Goal: Information Seeking & Learning: Learn about a topic

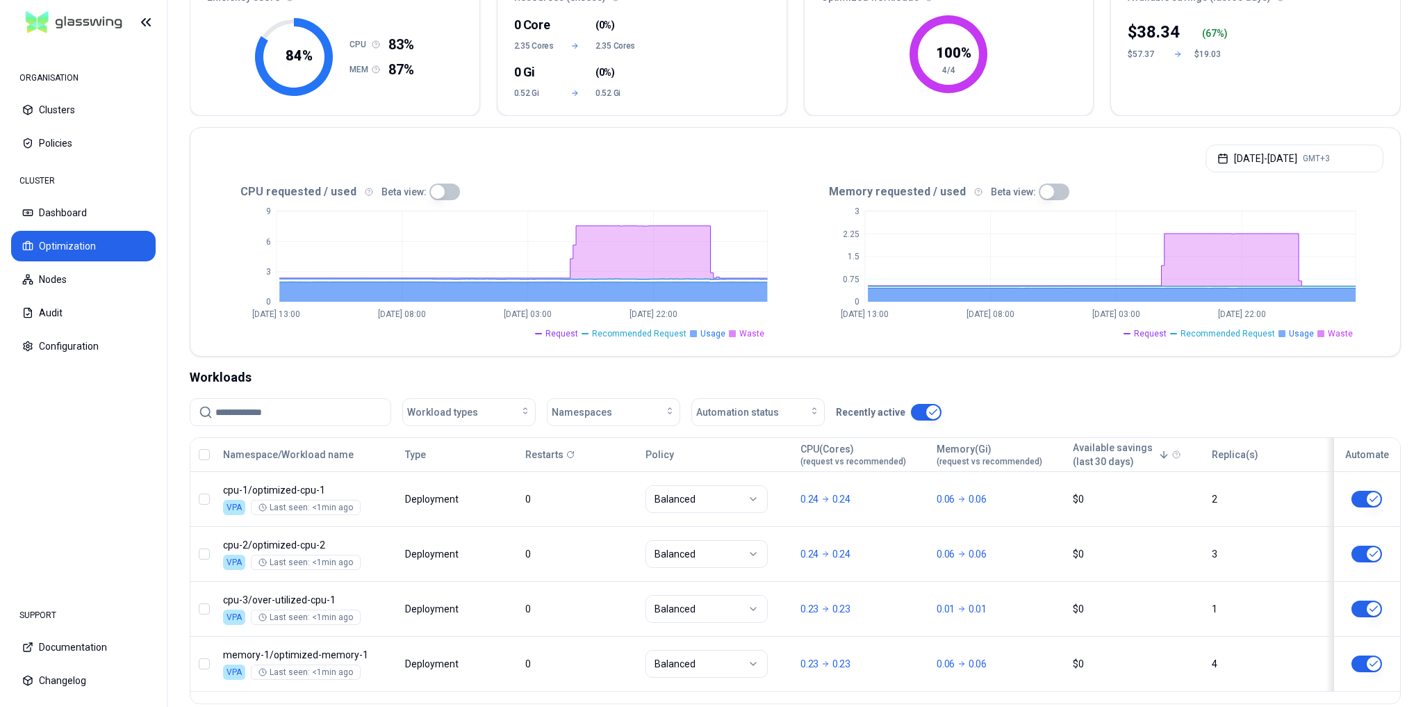
scroll to position [167, 0]
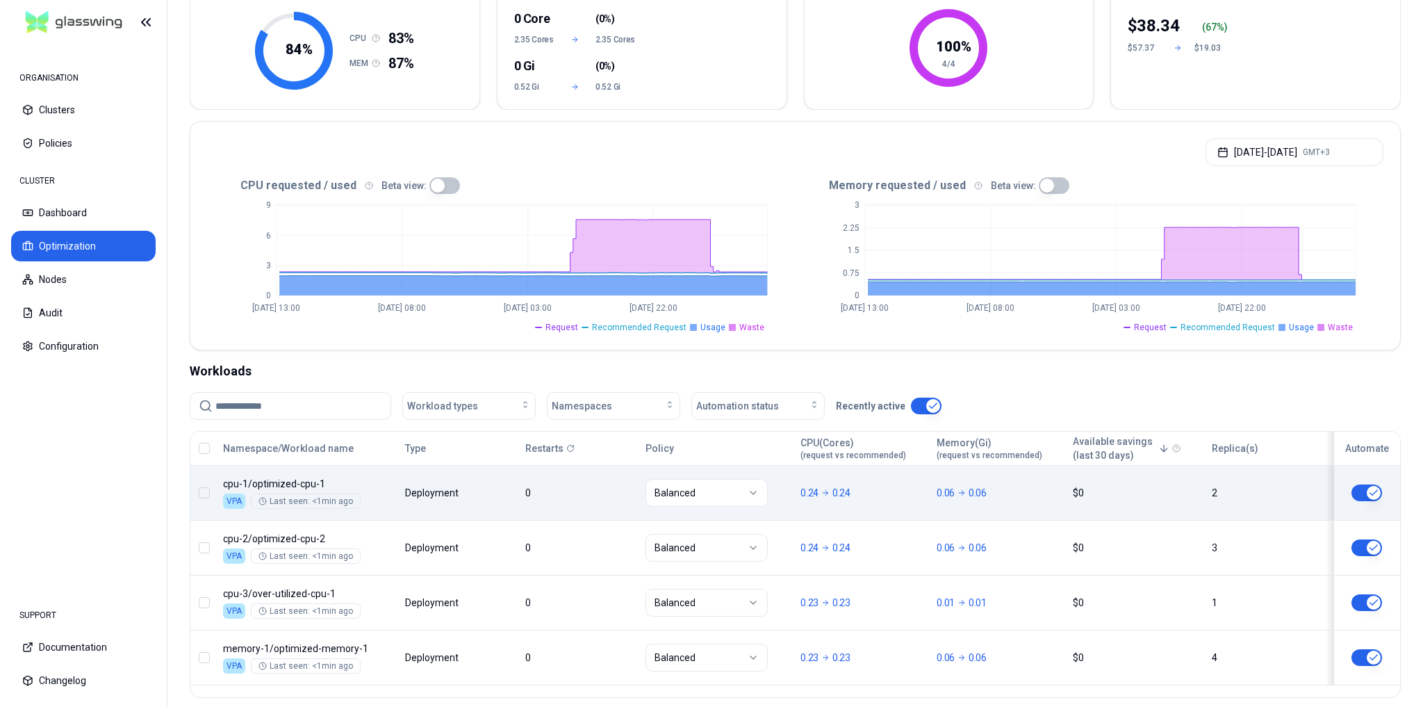
click at [794, 484] on div "Balanced" at bounding box center [717, 493] width 154 height 28
click at [784, 496] on div "Balanced" at bounding box center [716, 493] width 143 height 28
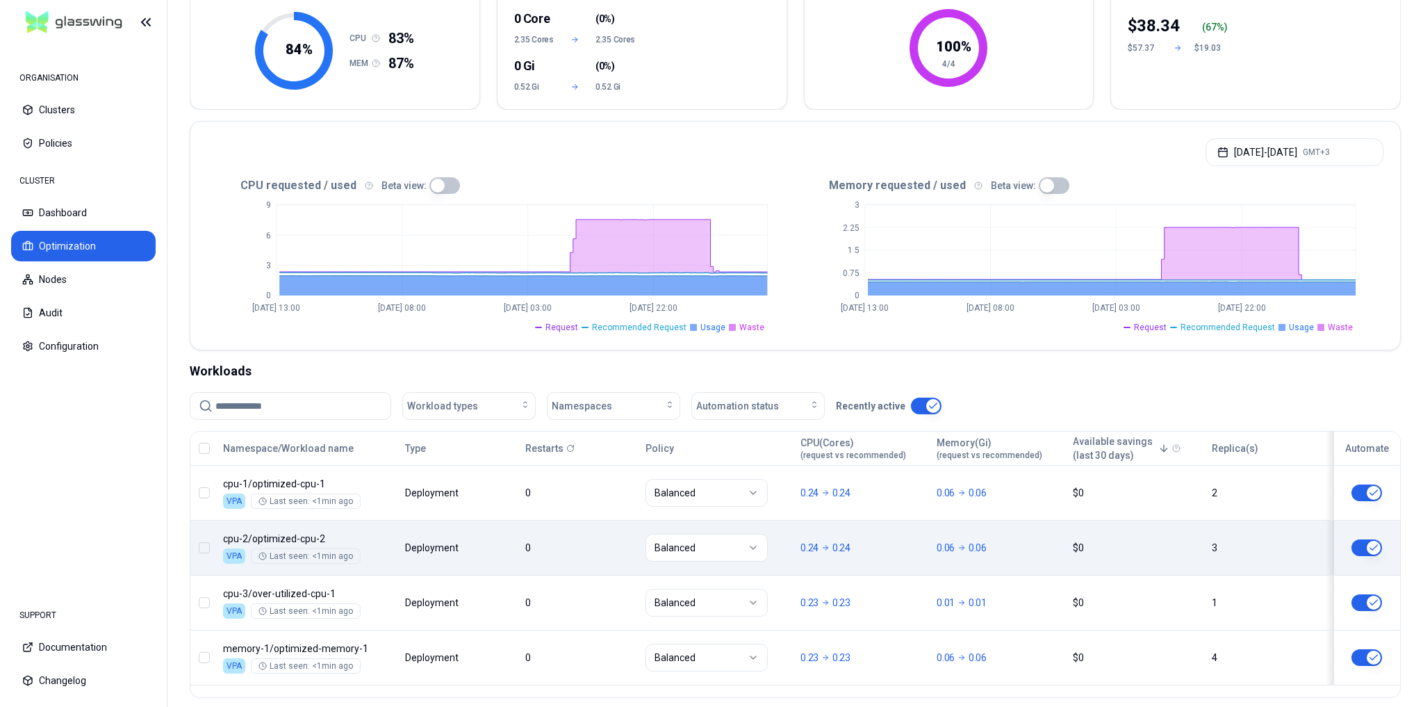
click at [598, 556] on body "ORGANISATION Clusters Policies CLUSTER Dashboard Optimization Nodes Audit Confi…" at bounding box center [711, 353] width 1423 height 707
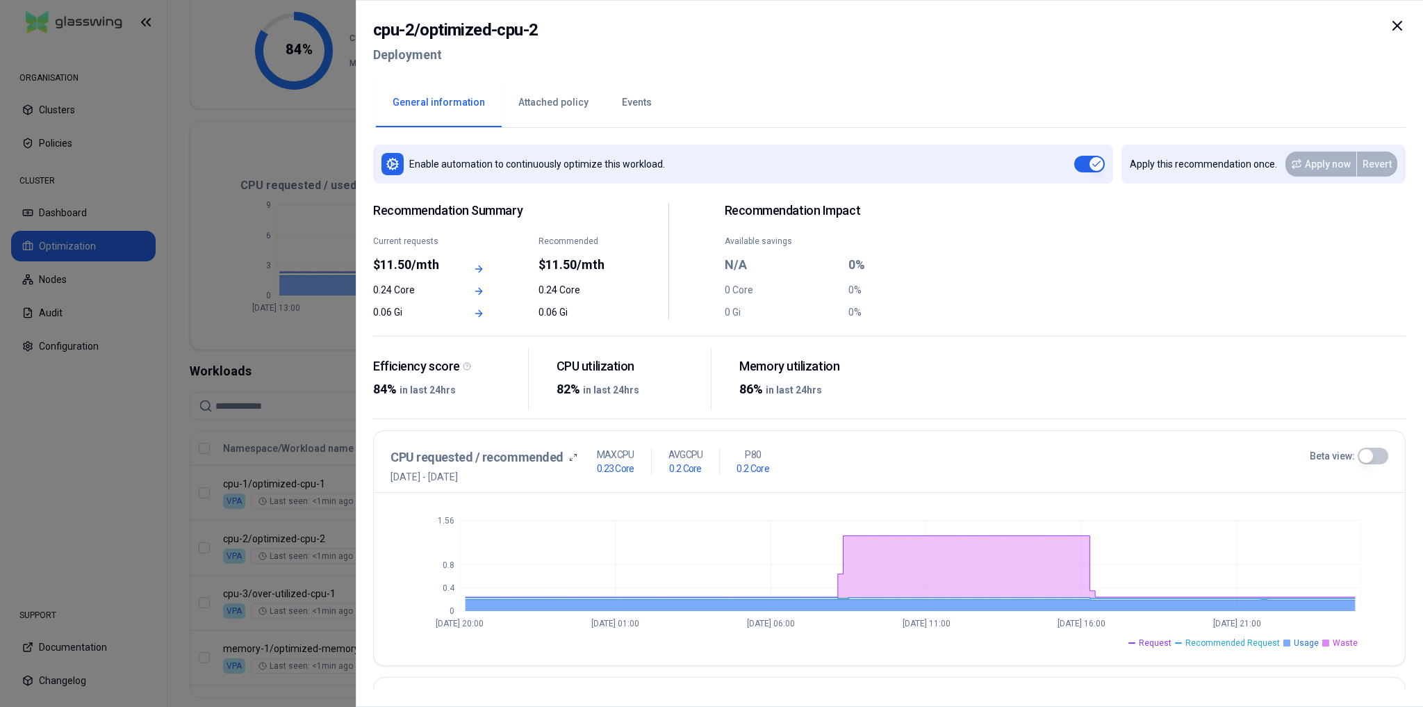
click at [1397, 22] on icon at bounding box center [1397, 25] width 17 height 17
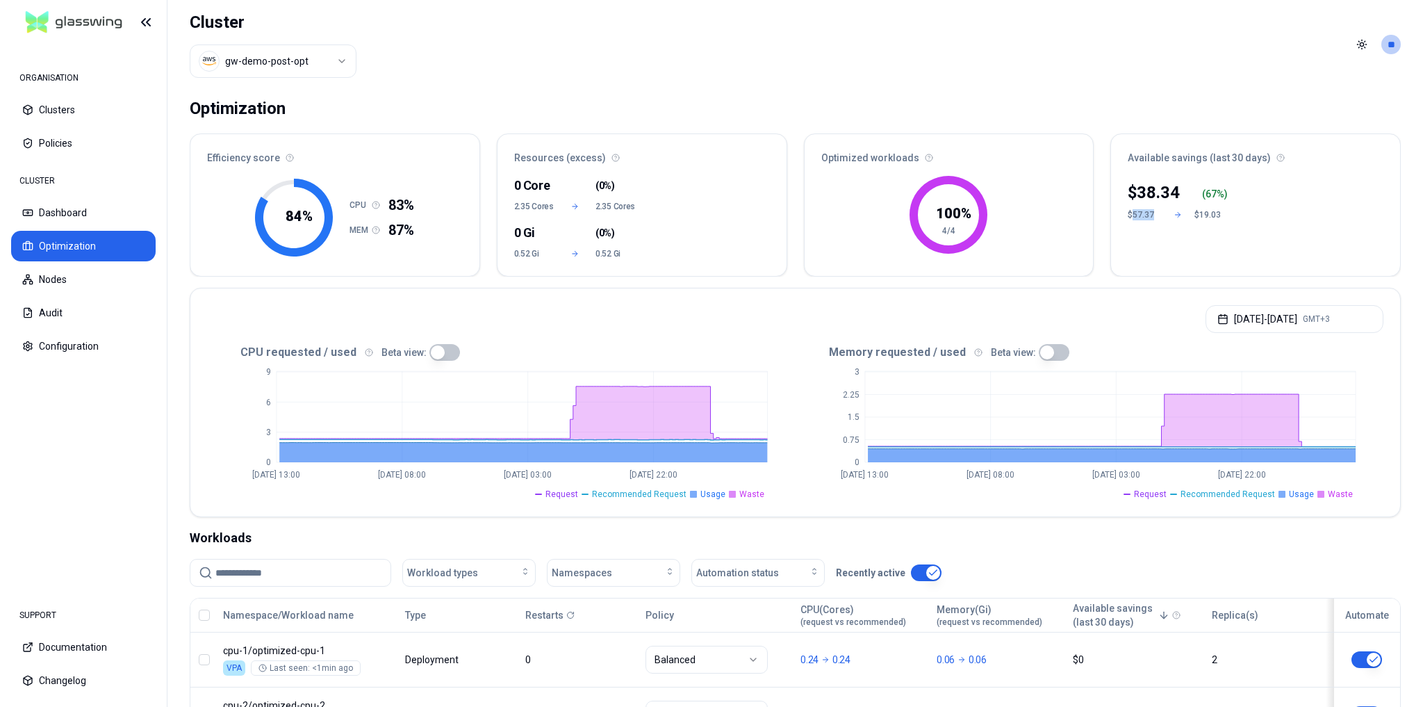
drag, startPoint x: 1133, startPoint y: 213, endPoint x: 1156, endPoint y: 214, distance: 22.9
click at [1156, 214] on div "$57.37" at bounding box center [1144, 214] width 33 height 11
click at [1144, 187] on p "38.34" at bounding box center [1158, 192] width 43 height 22
click at [1151, 211] on div "$57.37" at bounding box center [1144, 214] width 33 height 11
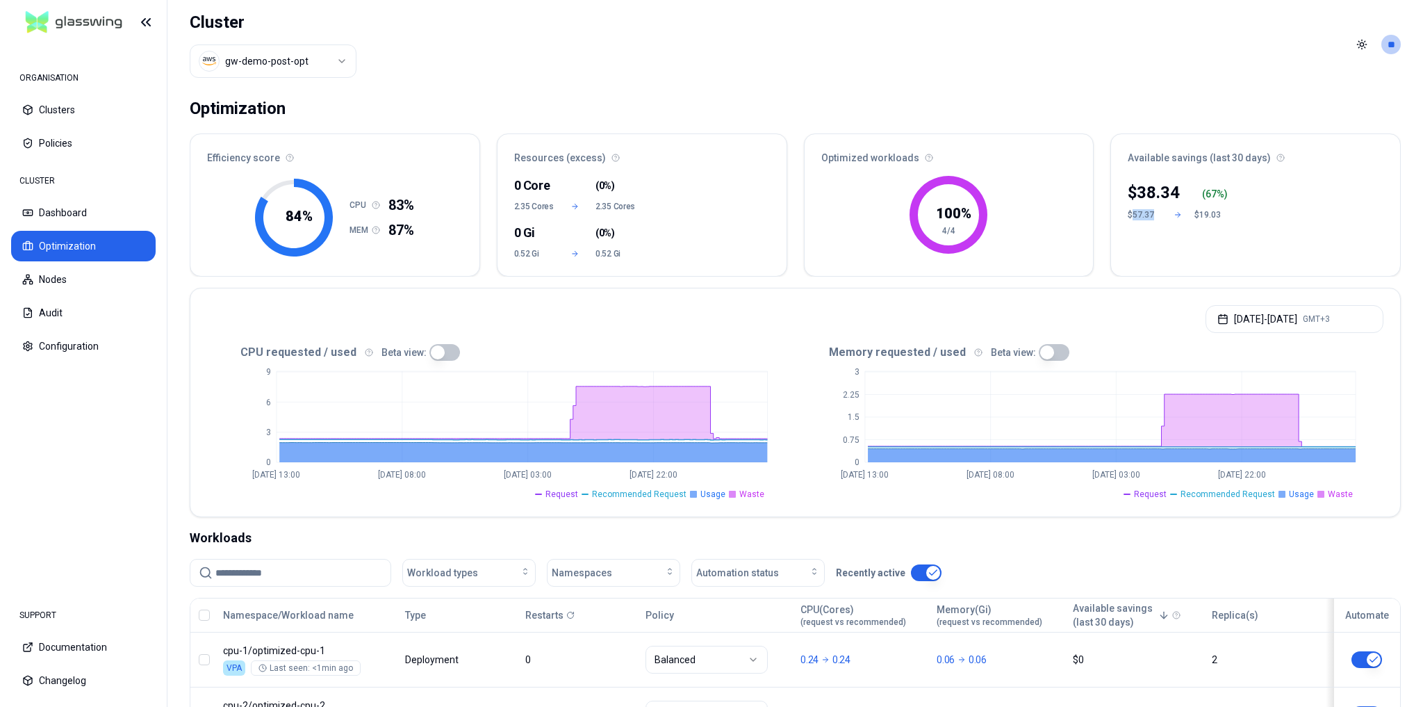
click at [1151, 211] on div "$57.37" at bounding box center [1144, 214] width 33 height 11
